Goal: Information Seeking & Learning: Learn about a topic

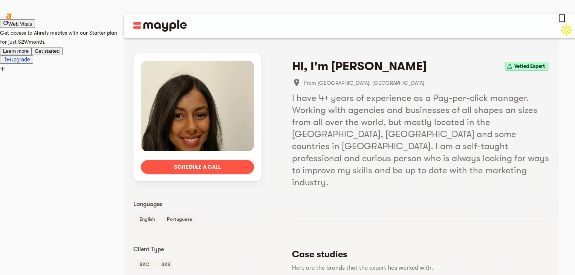
click at [5, 75] on icon at bounding box center [2, 77] width 5 height 5
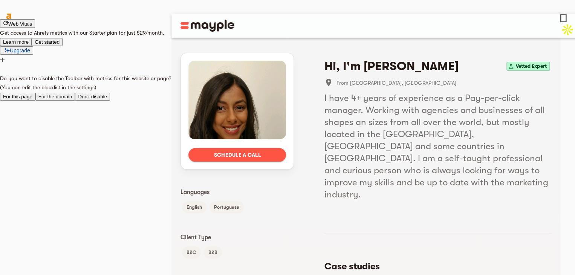
click at [75, 93] on button "For the domain" at bounding box center [55, 97] width 40 height 8
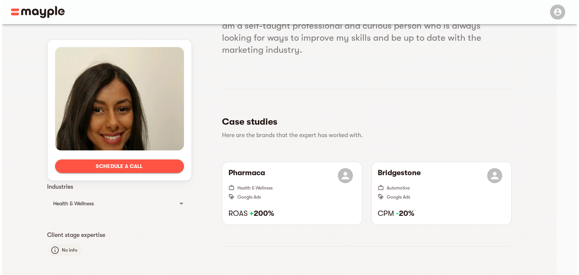
scroll to position [151, 0]
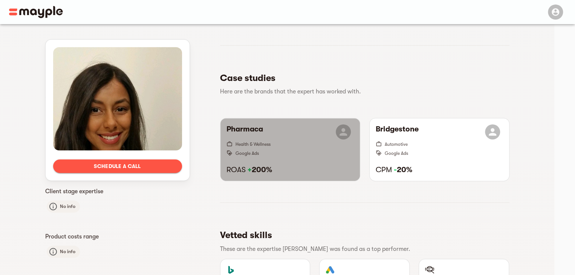
drag, startPoint x: 256, startPoint y: 158, endPoint x: 290, endPoint y: 158, distance: 33.9
click at [290, 165] on h6 "ROAS + 200%" at bounding box center [290, 170] width 127 height 10
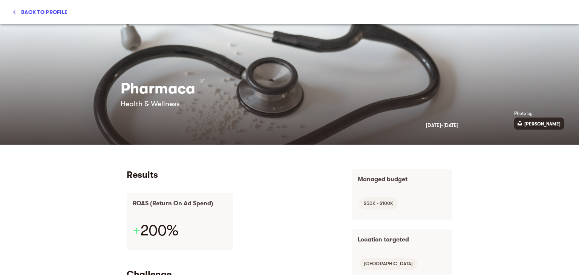
scroll to position [38, 0]
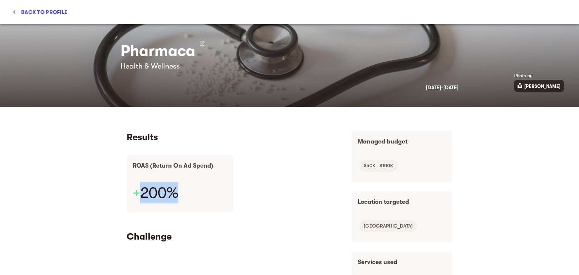
drag, startPoint x: 141, startPoint y: 196, endPoint x: 178, endPoint y: 198, distance: 37.0
click at [178, 198] on div "+ 200%" at bounding box center [180, 194] width 107 height 36
click at [144, 190] on h3 "+ 200%" at bounding box center [156, 192] width 46 height 21
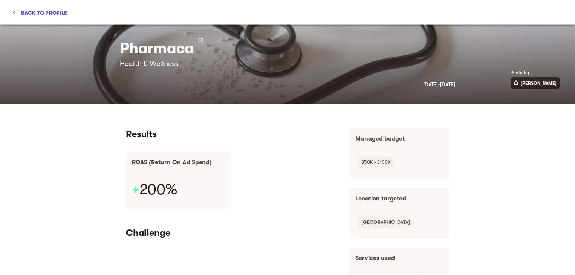
scroll to position [0, 0]
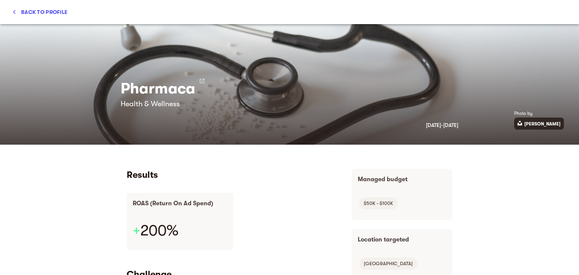
click at [36, 9] on span "Back to profile" at bounding box center [39, 12] width 55 height 9
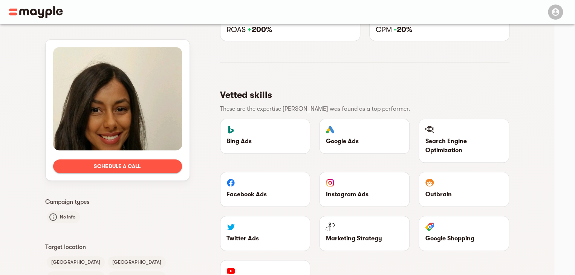
scroll to position [339, 0]
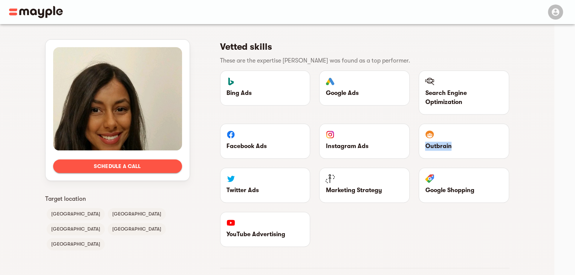
drag, startPoint x: 433, startPoint y: 135, endPoint x: 443, endPoint y: 136, distance: 10.7
click at [477, 136] on div "Outbrain" at bounding box center [464, 141] width 90 height 34
click at [334, 135] on div "Instagram Ads" at bounding box center [365, 141] width 90 height 34
drag, startPoint x: 332, startPoint y: 178, endPoint x: 406, endPoint y: 178, distance: 74.7
click at [406, 178] on div "Marketing Strategy" at bounding box center [365, 185] width 90 height 34
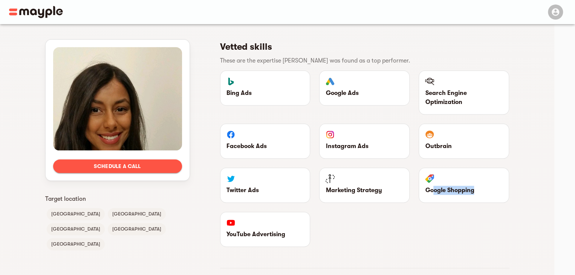
drag, startPoint x: 443, startPoint y: 177, endPoint x: 493, endPoint y: 178, distance: 49.8
click at [493, 186] on p "Google Shopping" at bounding box center [464, 190] width 78 height 9
drag, startPoint x: 244, startPoint y: 218, endPoint x: 322, endPoint y: 226, distance: 79.3
click at [315, 226] on div "YouTube Advertising" at bounding box center [266, 229] width 100 height 44
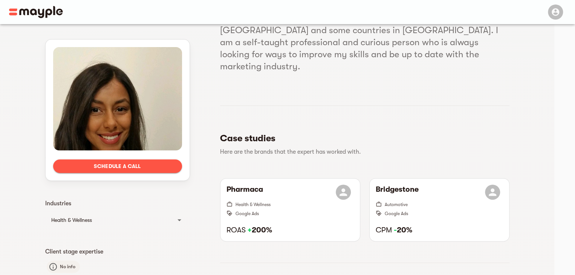
scroll to position [0, 0]
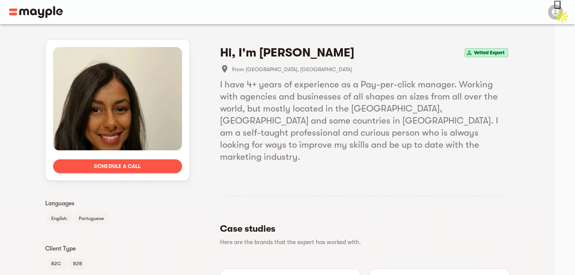
drag, startPoint x: 271, startPoint y: 55, endPoint x: 331, endPoint y: 53, distance: 60.7
click at [331, 53] on h4 "Hi, I'm [PERSON_NAME]" at bounding box center [287, 52] width 134 height 15
copy h4 "[PERSON_NAME]"
